Goal: Information Seeking & Learning: Check status

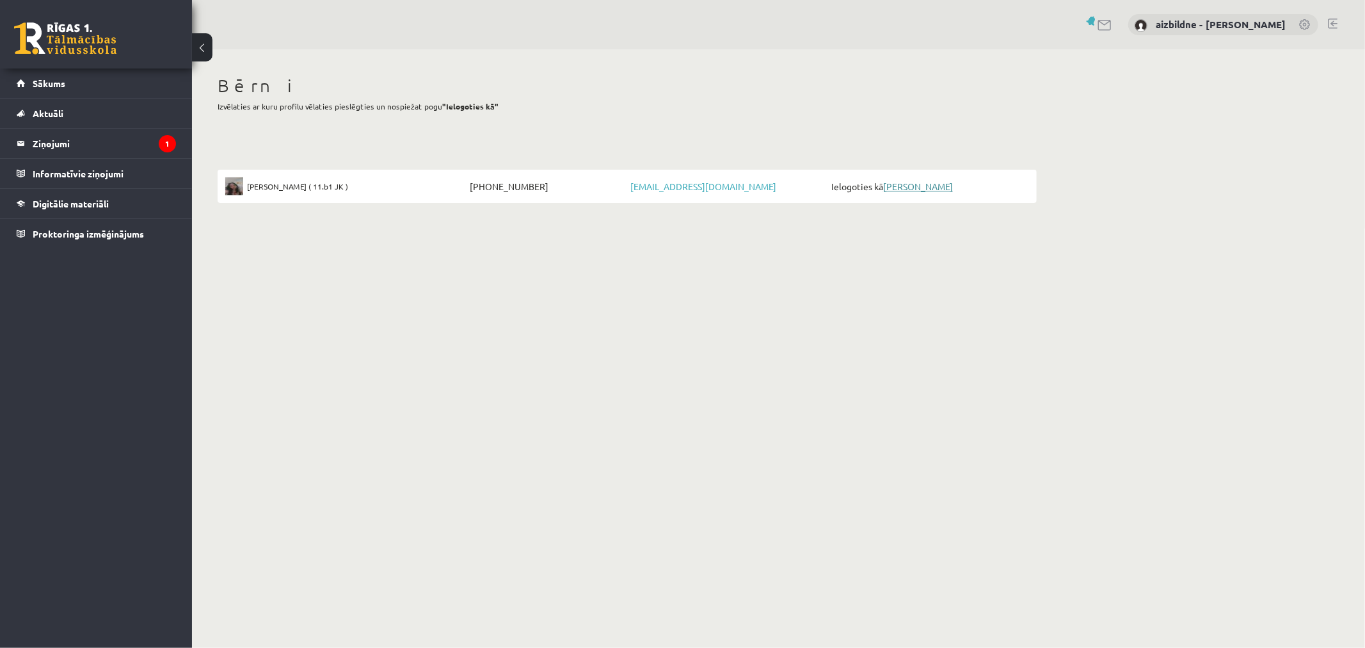
click at [909, 187] on link "[PERSON_NAME]" at bounding box center [918, 186] width 70 height 12
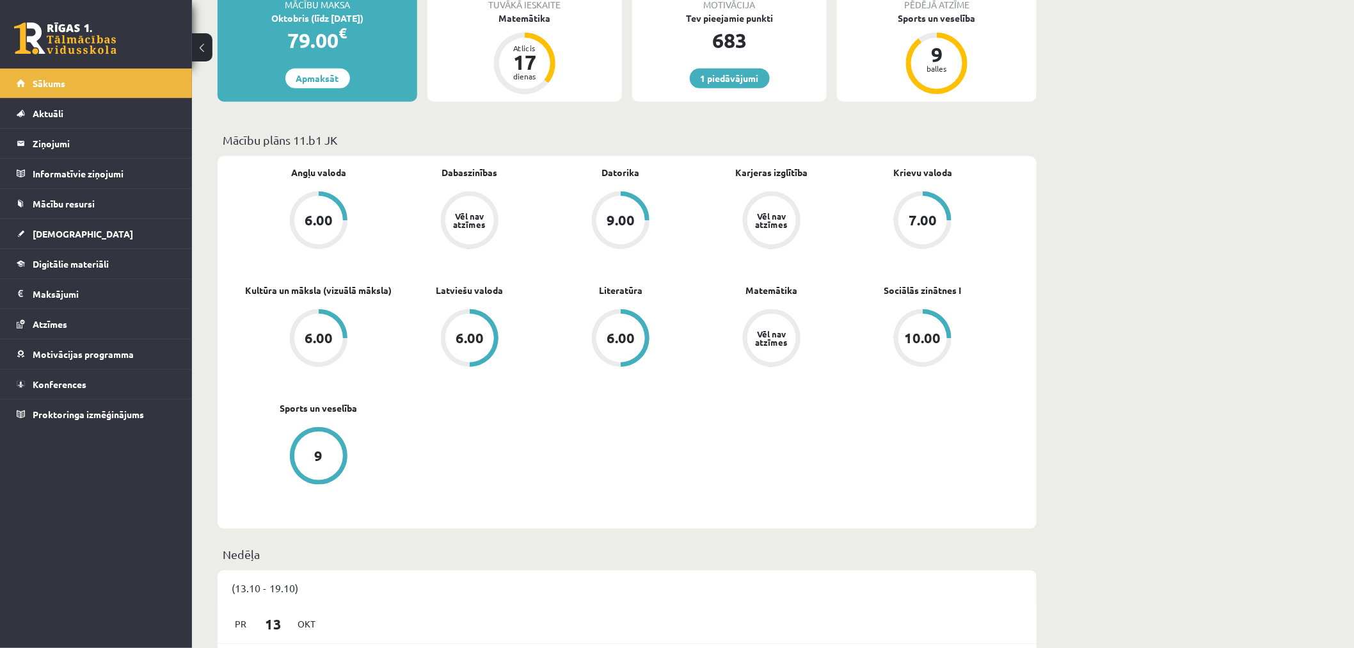
scroll to position [36, 0]
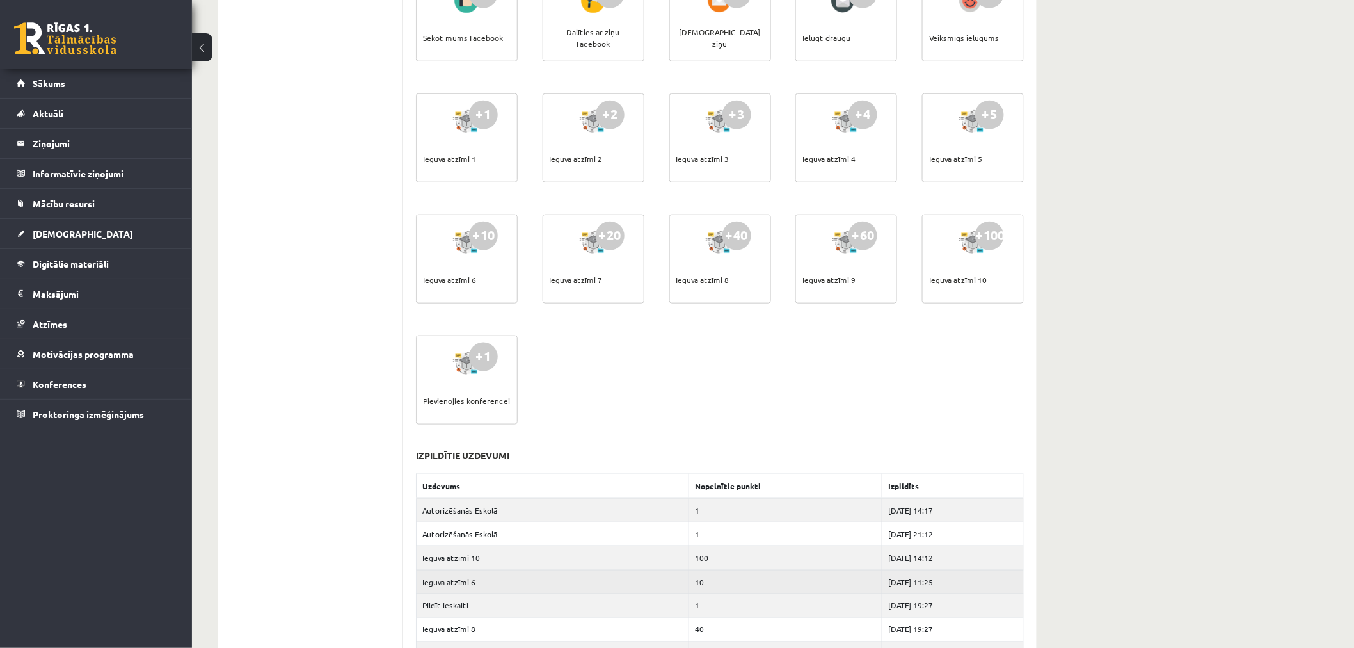
scroll to position [71, 0]
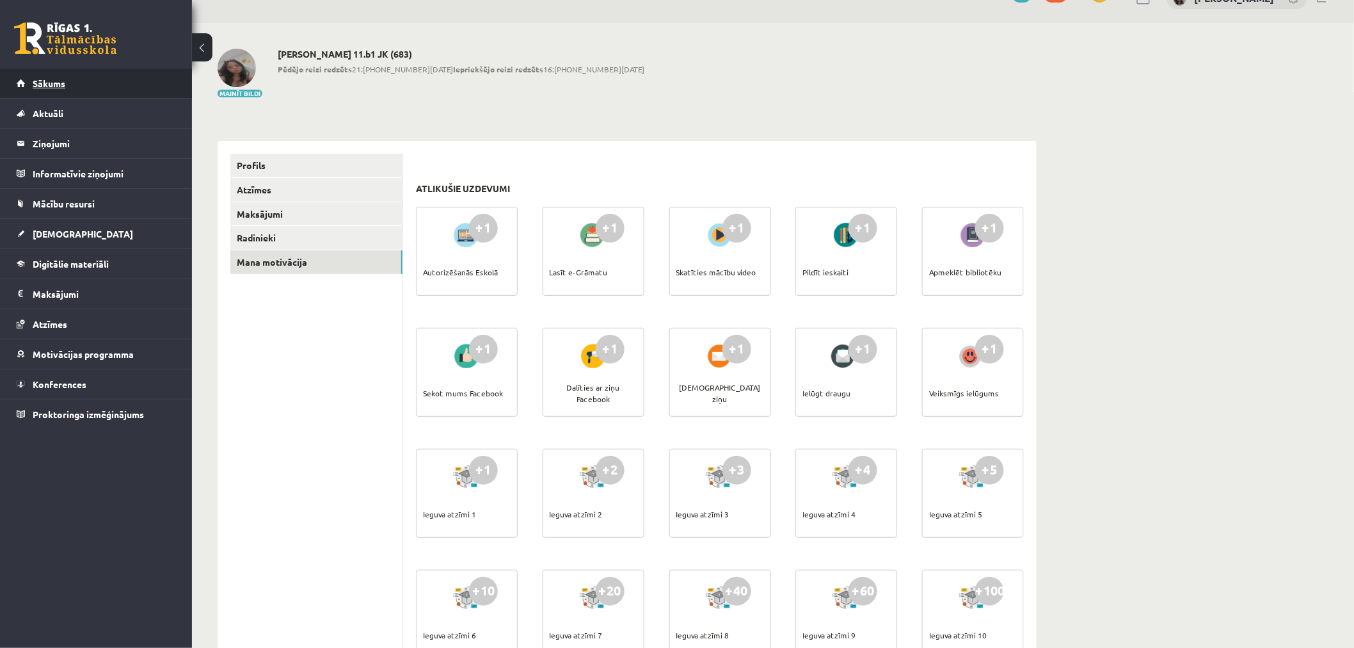
click at [40, 74] on link "Sākums" at bounding box center [96, 82] width 159 height 29
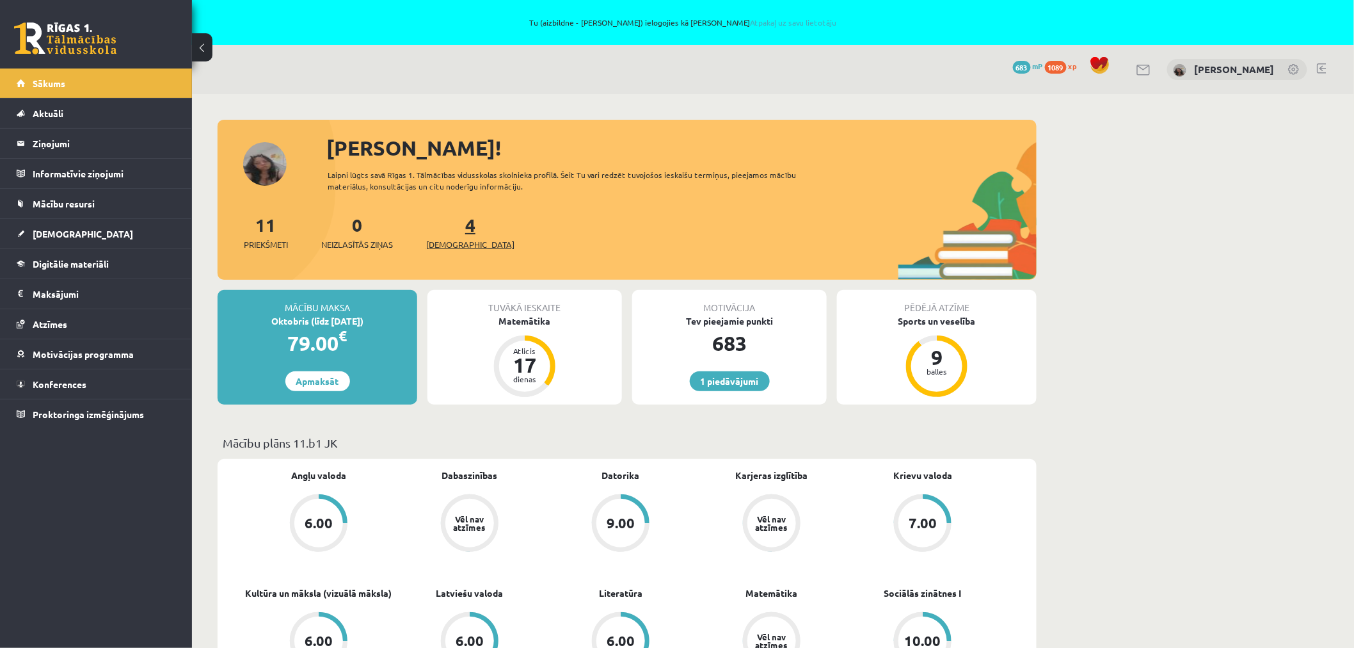
click at [449, 242] on span "[DEMOGRAPHIC_DATA]" at bounding box center [470, 244] width 88 height 13
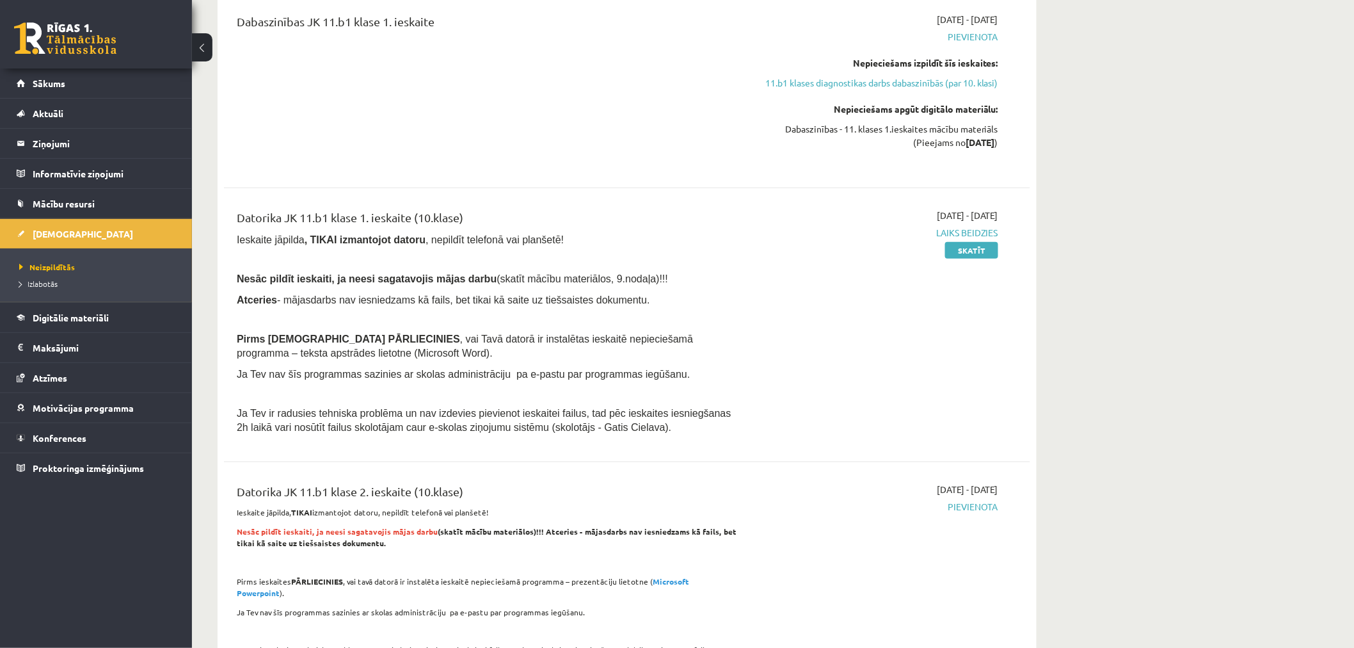
scroll to position [426, 0]
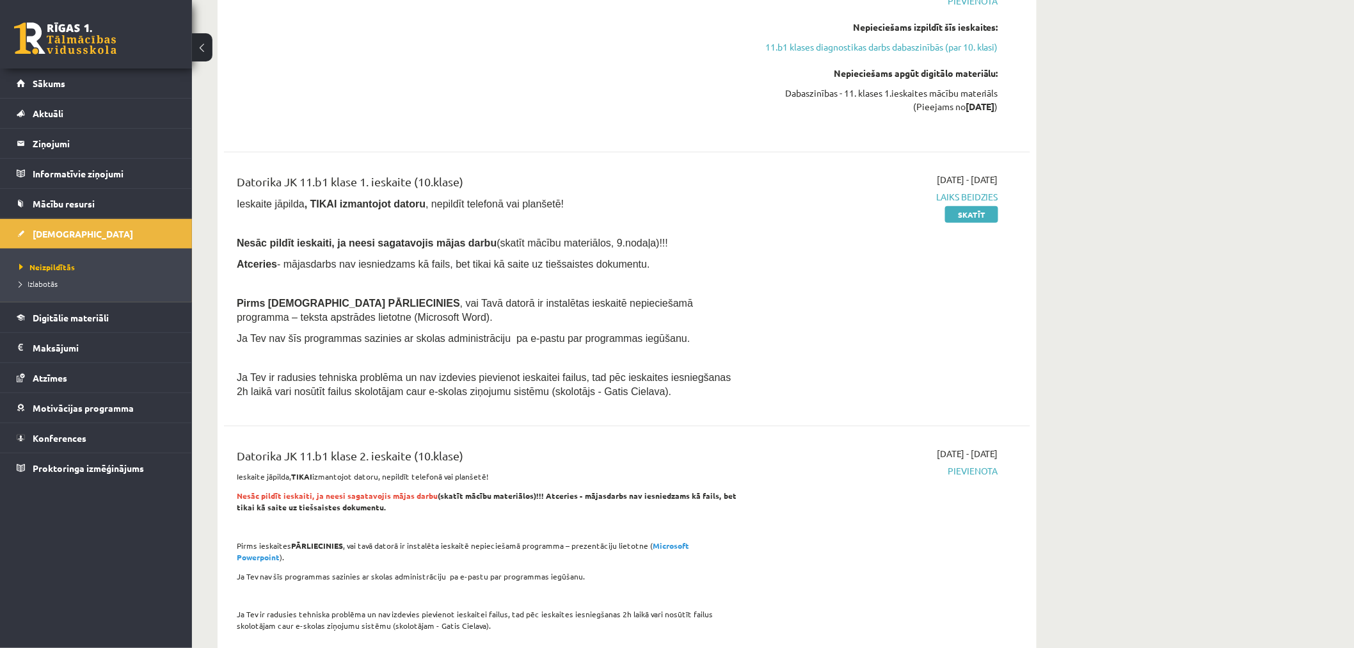
click at [371, 360] on p at bounding box center [487, 357] width 501 height 12
click at [957, 219] on link "Skatīt" at bounding box center [971, 214] width 53 height 17
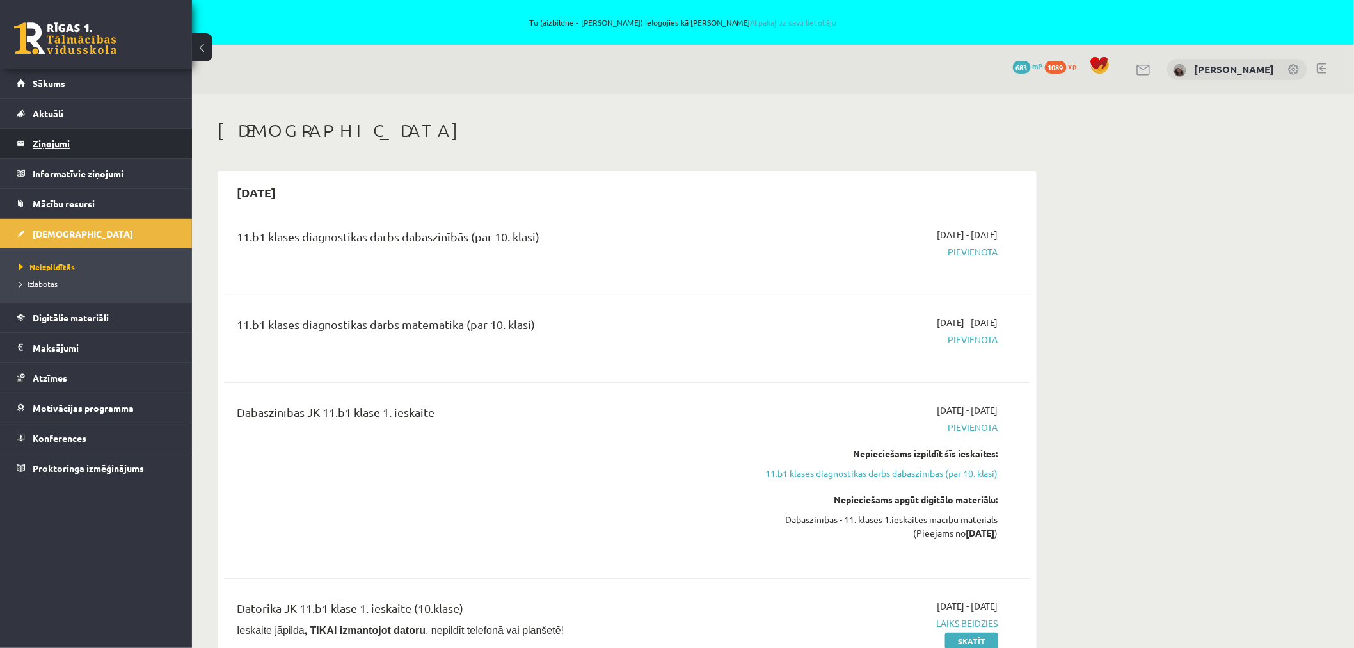
click at [63, 147] on legend "Ziņojumi 0" at bounding box center [104, 143] width 143 height 29
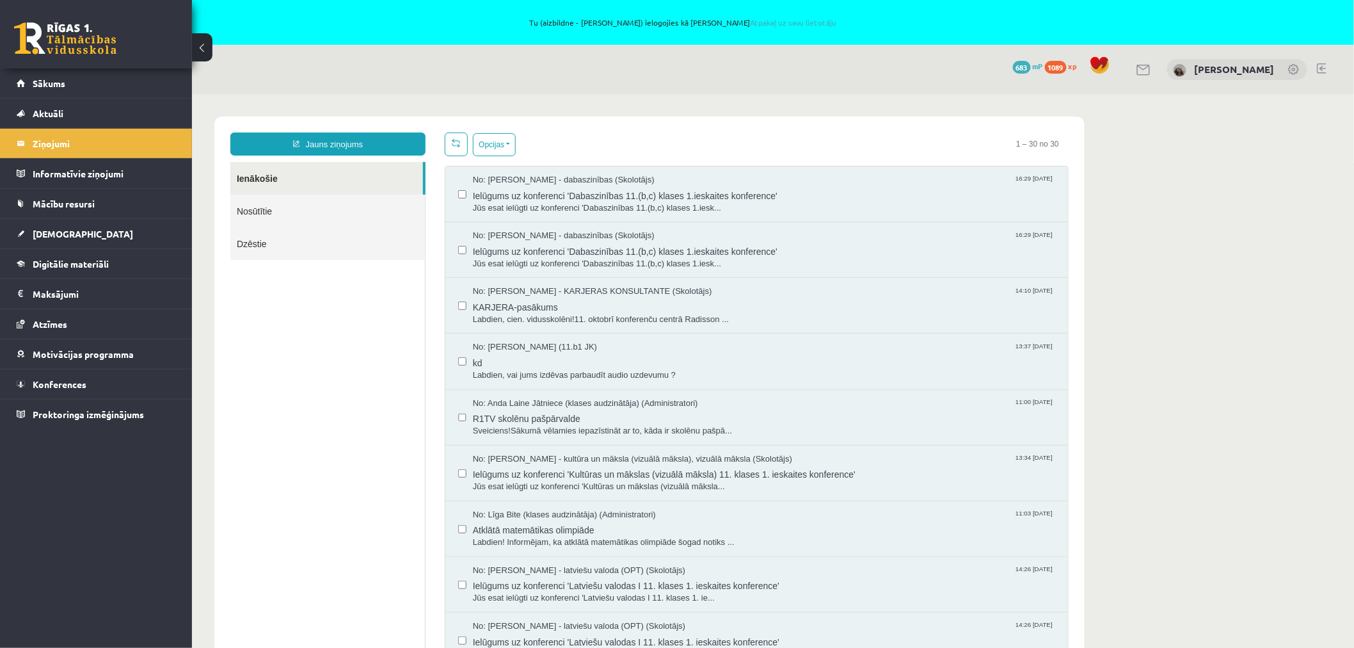
click at [268, 207] on link "Nosūtītie" at bounding box center [327, 210] width 195 height 33
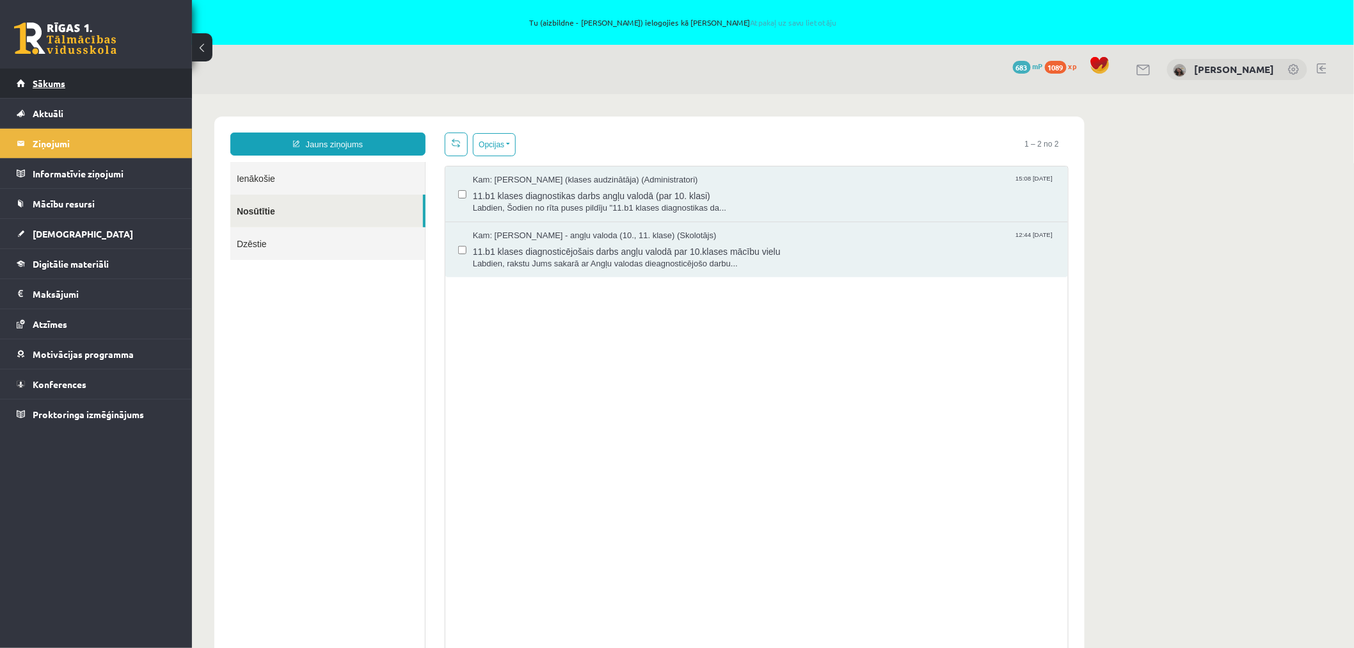
click at [44, 81] on span "Sākums" at bounding box center [49, 83] width 33 height 12
